Goal: Transaction & Acquisition: Purchase product/service

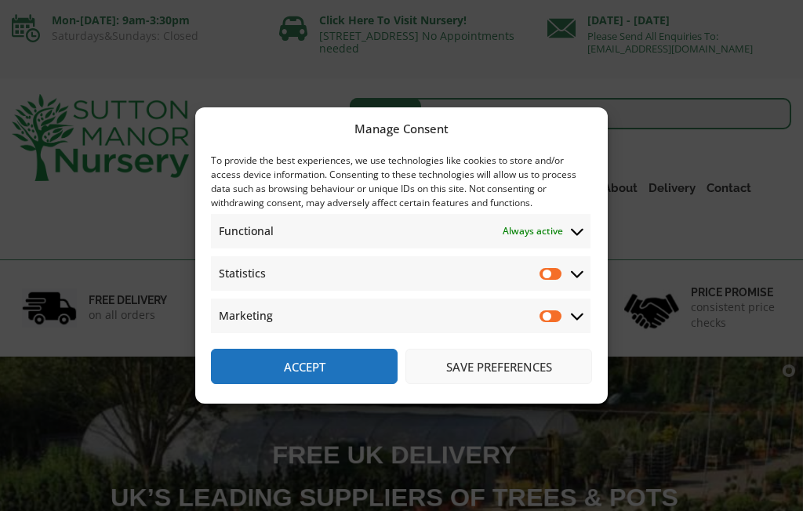
click at [562, 315] on input "Marketing" at bounding box center [552, 316] width 24 height 16
checkbox input "true"
click at [566, 270] on span "Statistics Statistics" at bounding box center [401, 274] width 380 height 35
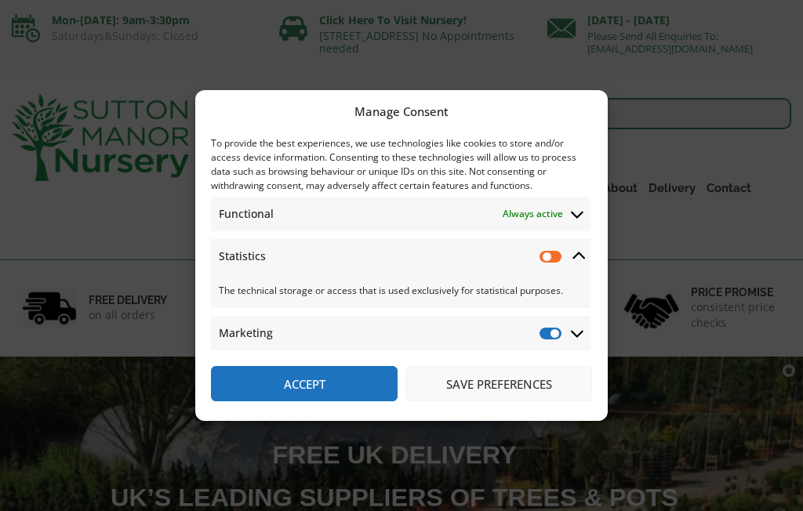
click at [553, 257] on input "Statistics" at bounding box center [552, 257] width 24 height 16
click at [562, 259] on input "Statistics" at bounding box center [552, 257] width 24 height 16
checkbox input "false"
click at [562, 335] on input "Marketing" at bounding box center [552, 334] width 24 height 16
checkbox input "false"
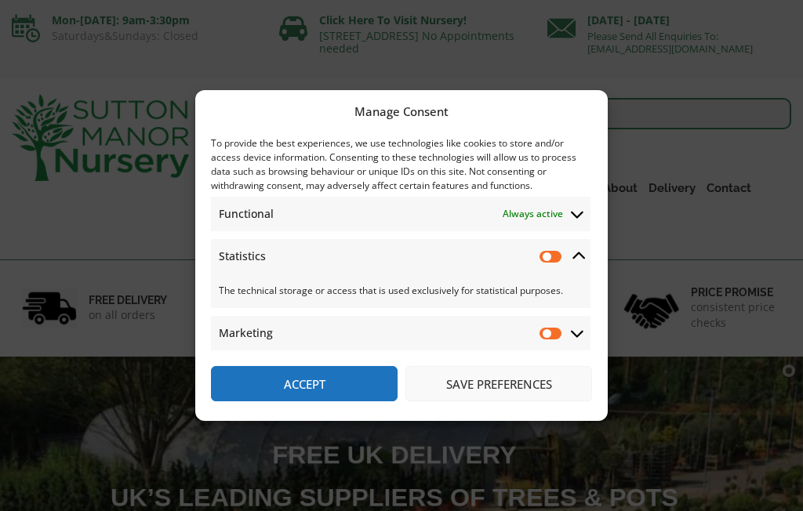
click at [373, 382] on button "Accept" at bounding box center [304, 383] width 187 height 35
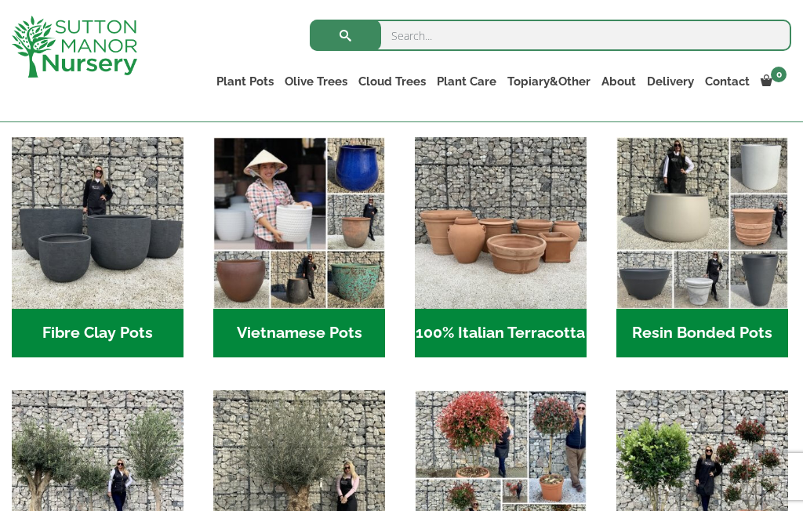
scroll to position [483, 0]
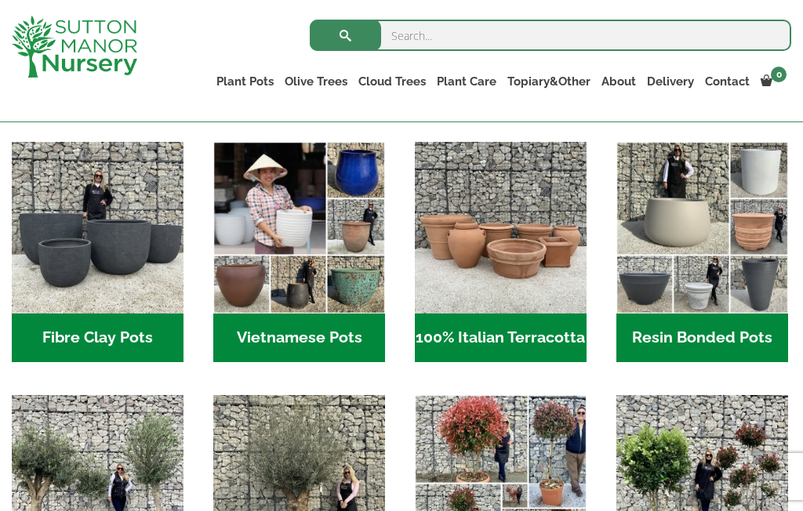
click at [565, 267] on img "Visit product category 100% Italian Terracotta" at bounding box center [501, 228] width 172 height 172
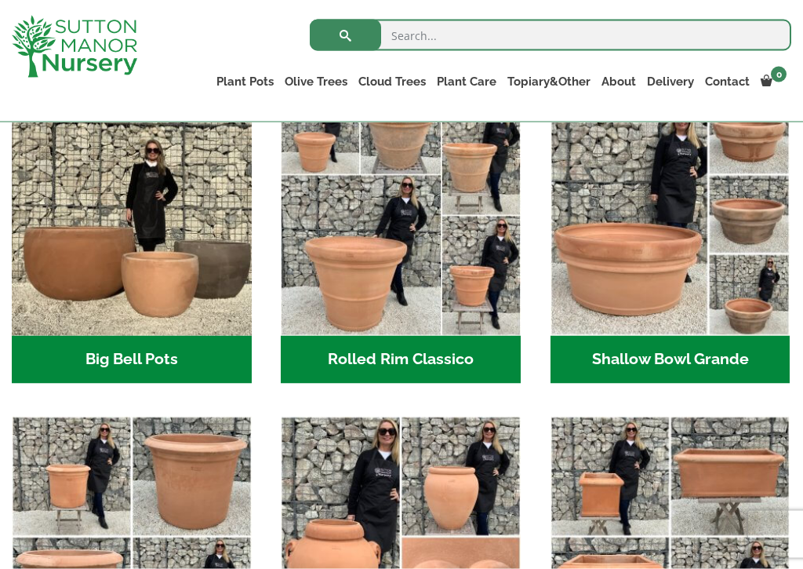
scroll to position [543, 0]
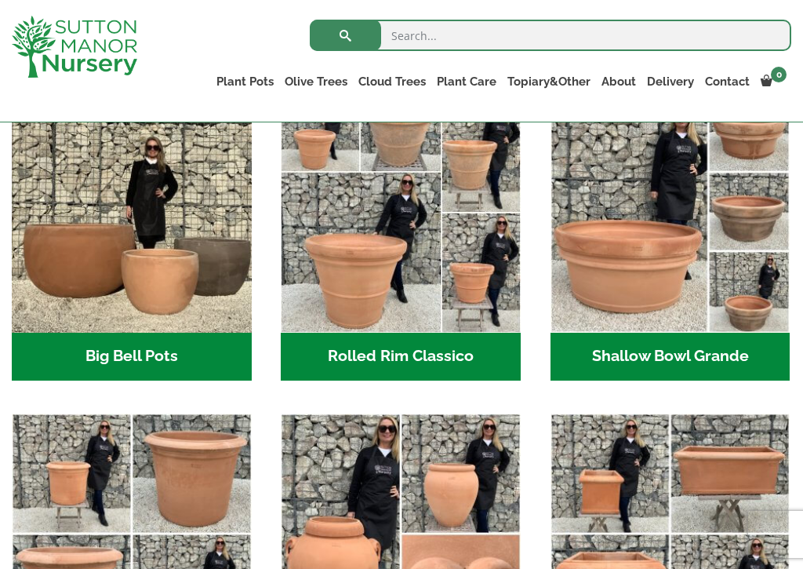
click at [209, 286] on img "Visit product category Big Bell Pots" at bounding box center [132, 213] width 240 height 240
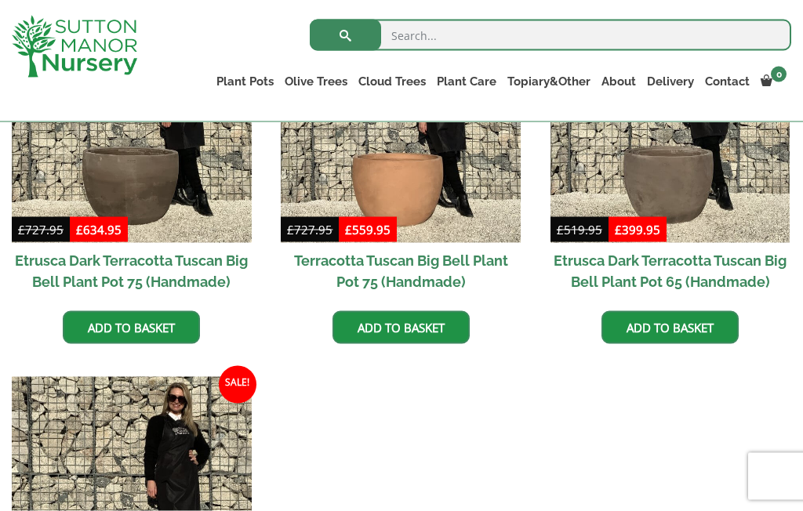
scroll to position [1276, 0]
